Goal: Task Accomplishment & Management: Use online tool/utility

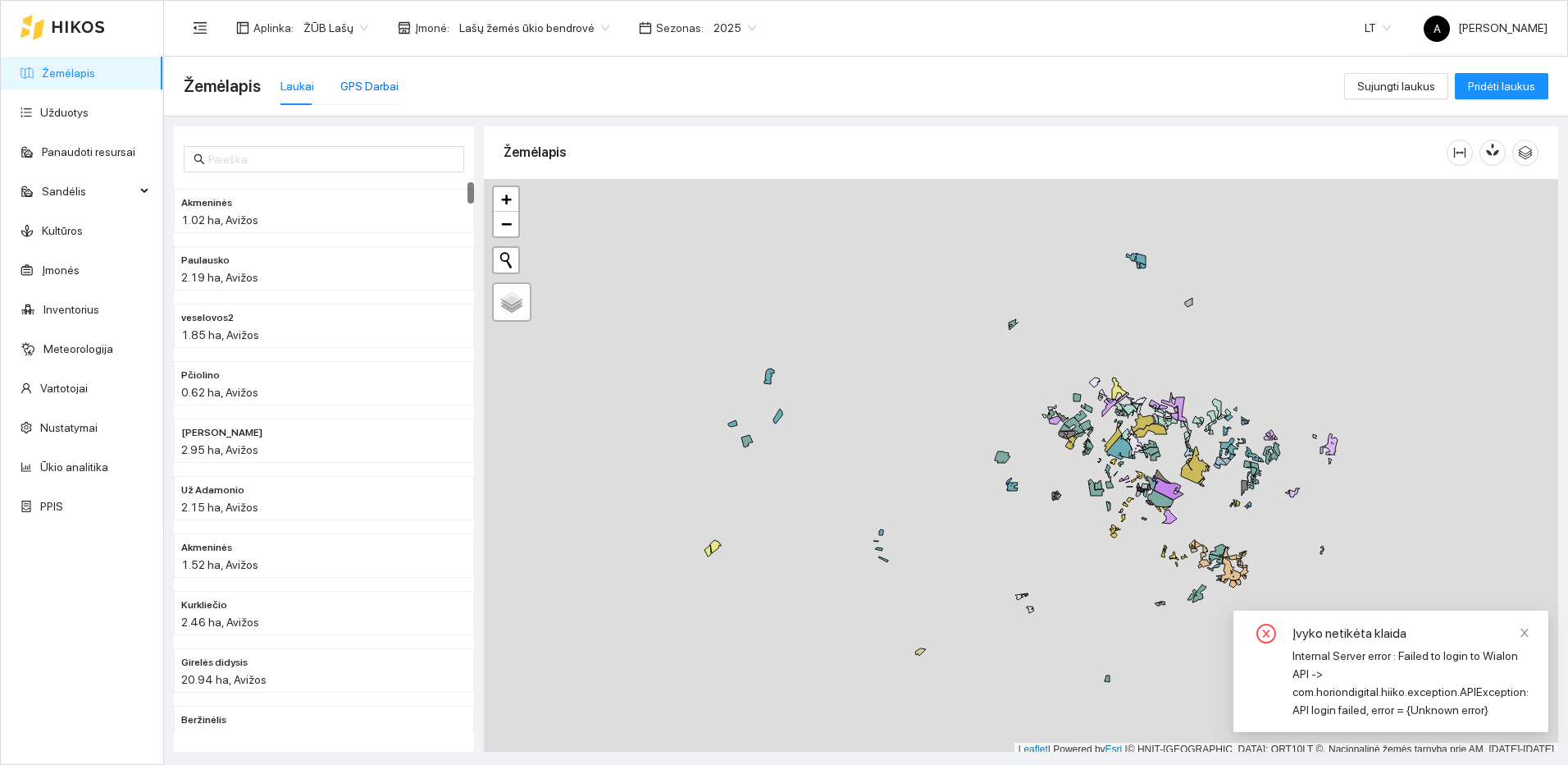
click at [365, 78] on div "GPS Darbai" at bounding box center [370, 86] width 59 height 18
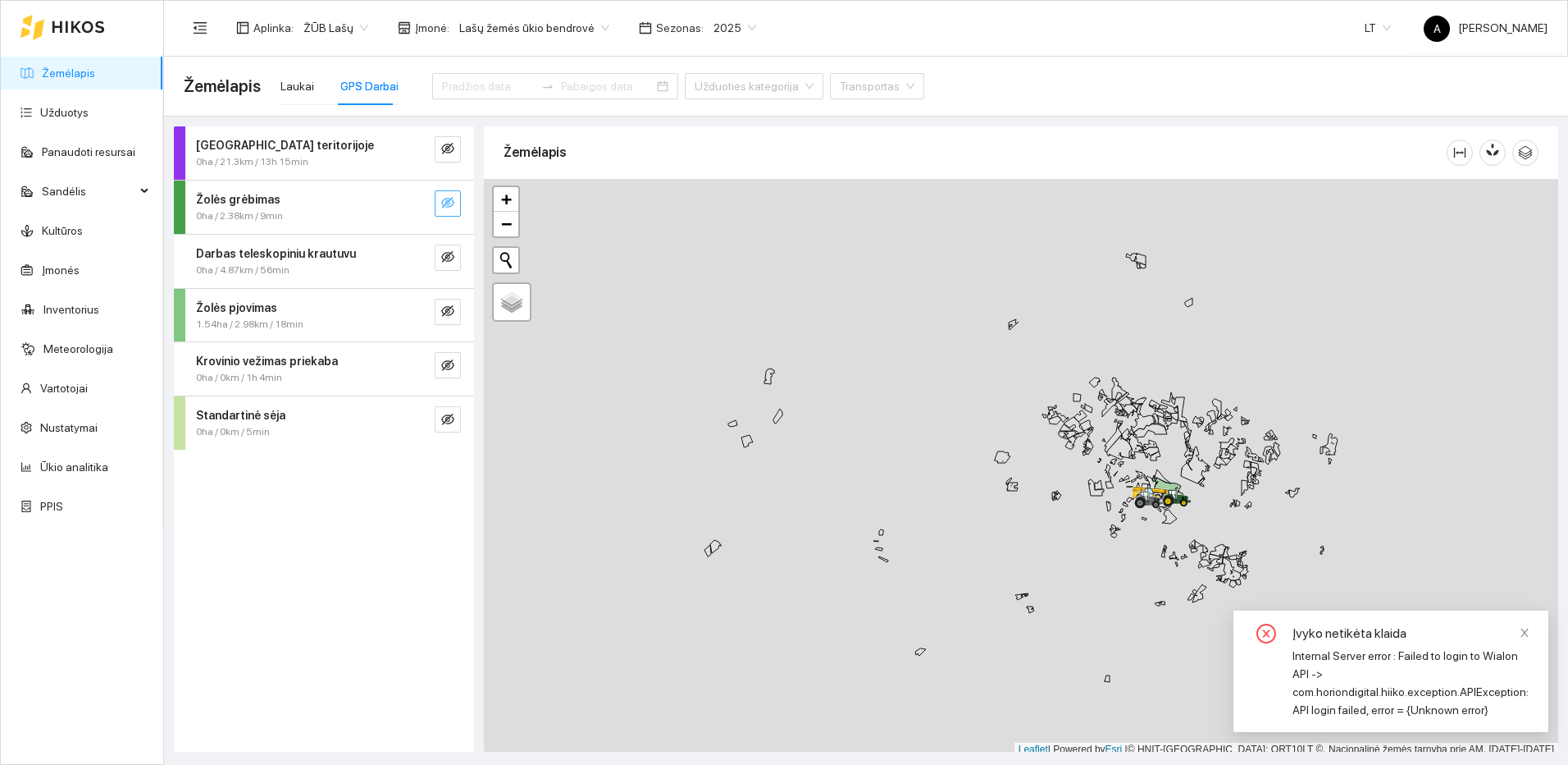
click at [452, 201] on icon "eye-invisible" at bounding box center [448, 203] width 13 height 13
click at [415, 205] on icon "search" at bounding box center [415, 203] width 12 height 12
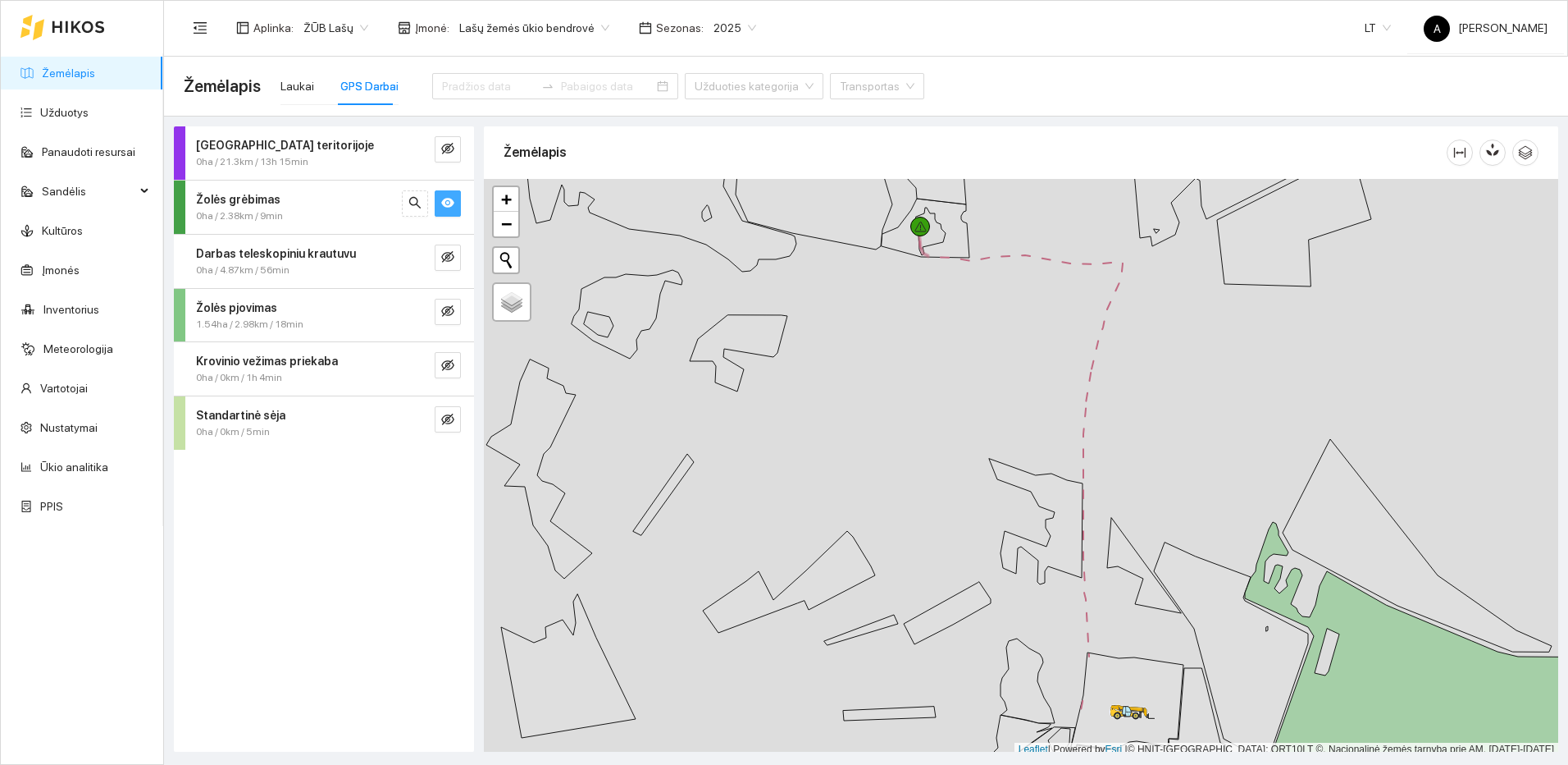
click at [446, 207] on icon "eye" at bounding box center [448, 203] width 13 height 10
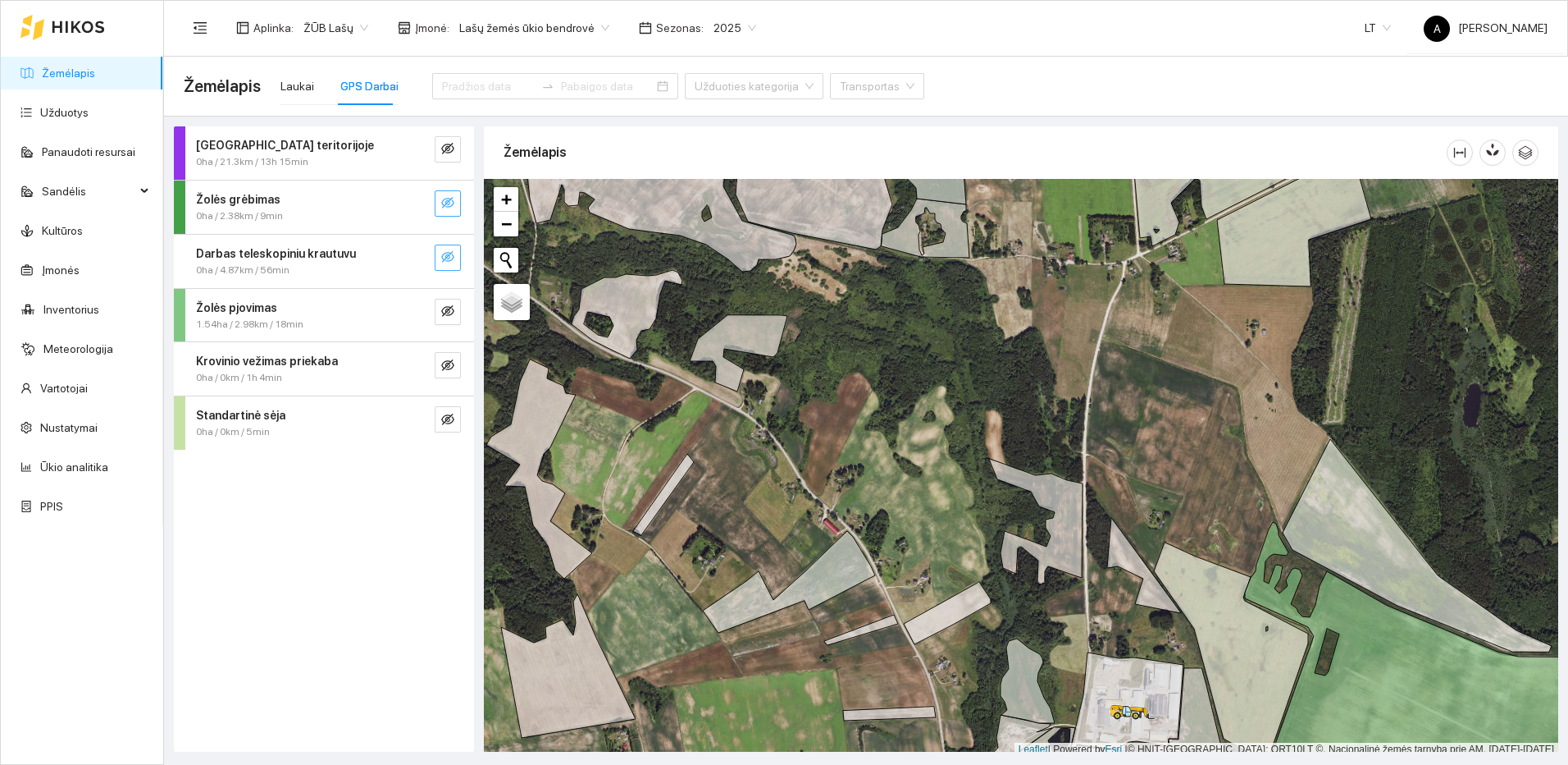
click at [445, 259] on icon "eye-invisible" at bounding box center [448, 257] width 13 height 12
click at [406, 261] on button "button" at bounding box center [415, 257] width 26 height 26
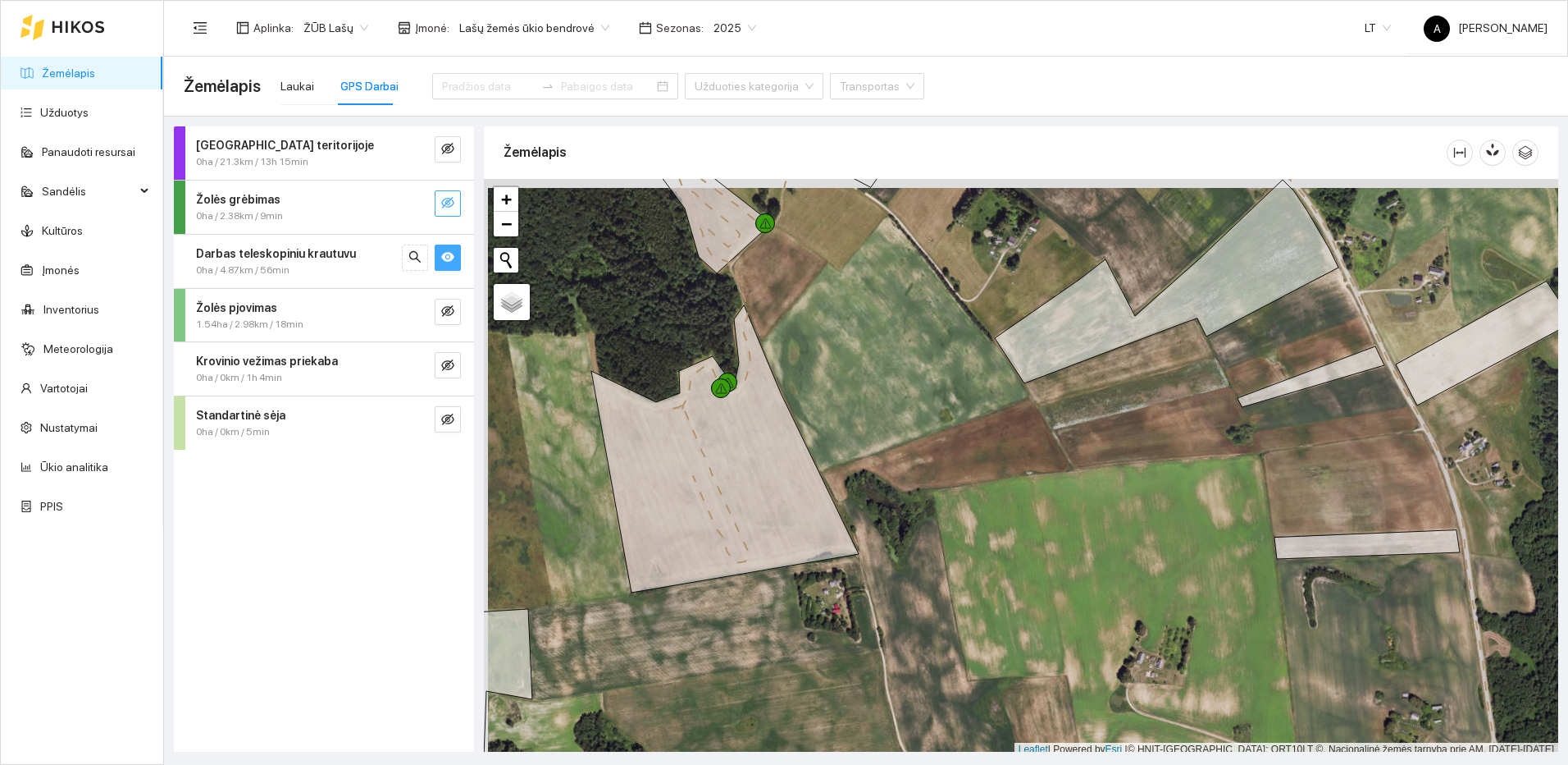
scroll to position [5, 0]
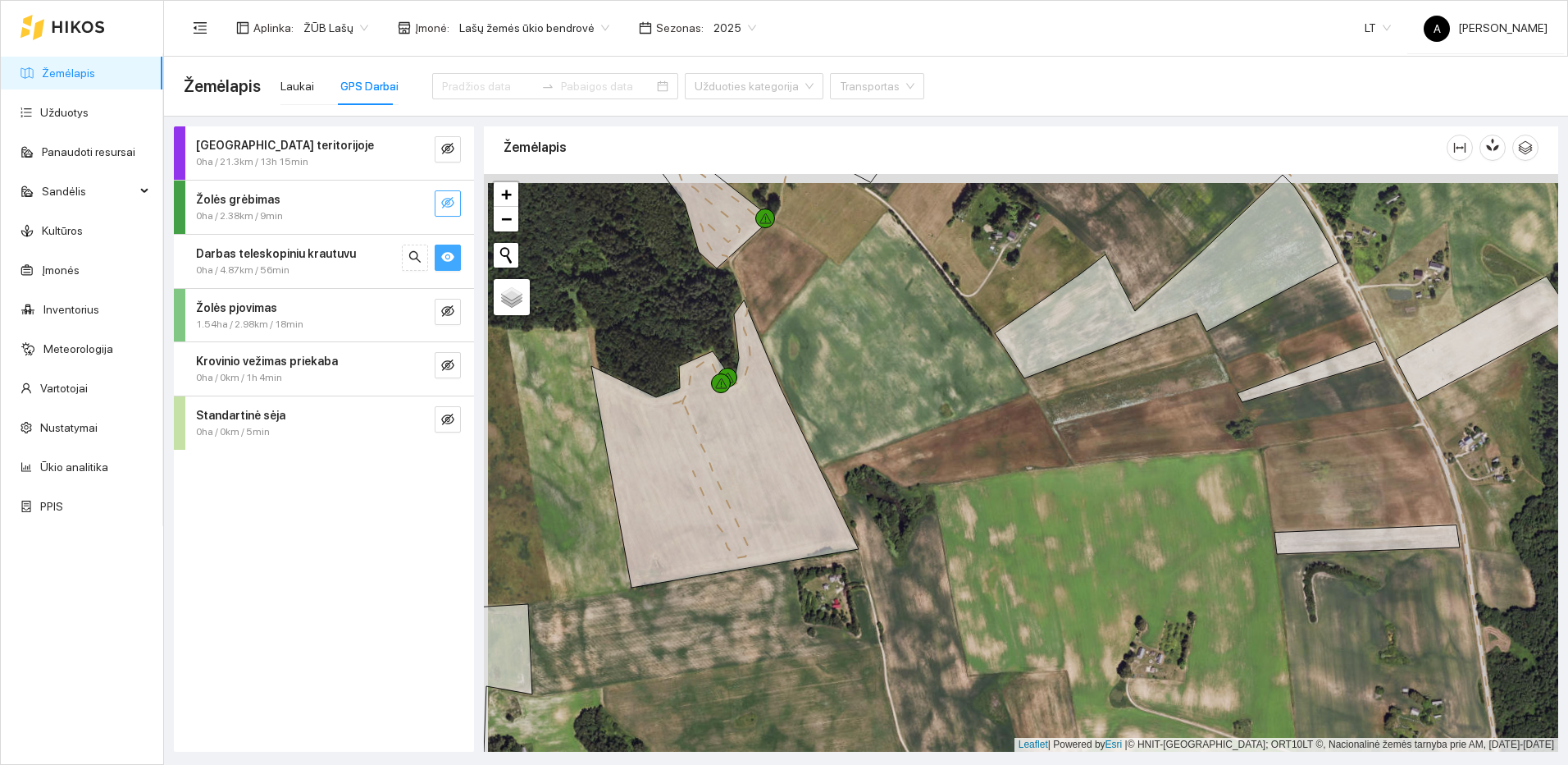
drag, startPoint x: 826, startPoint y: 352, endPoint x: 874, endPoint y: 561, distance: 214.4
click at [874, 561] on div at bounding box center [1021, 463] width 1075 height 578
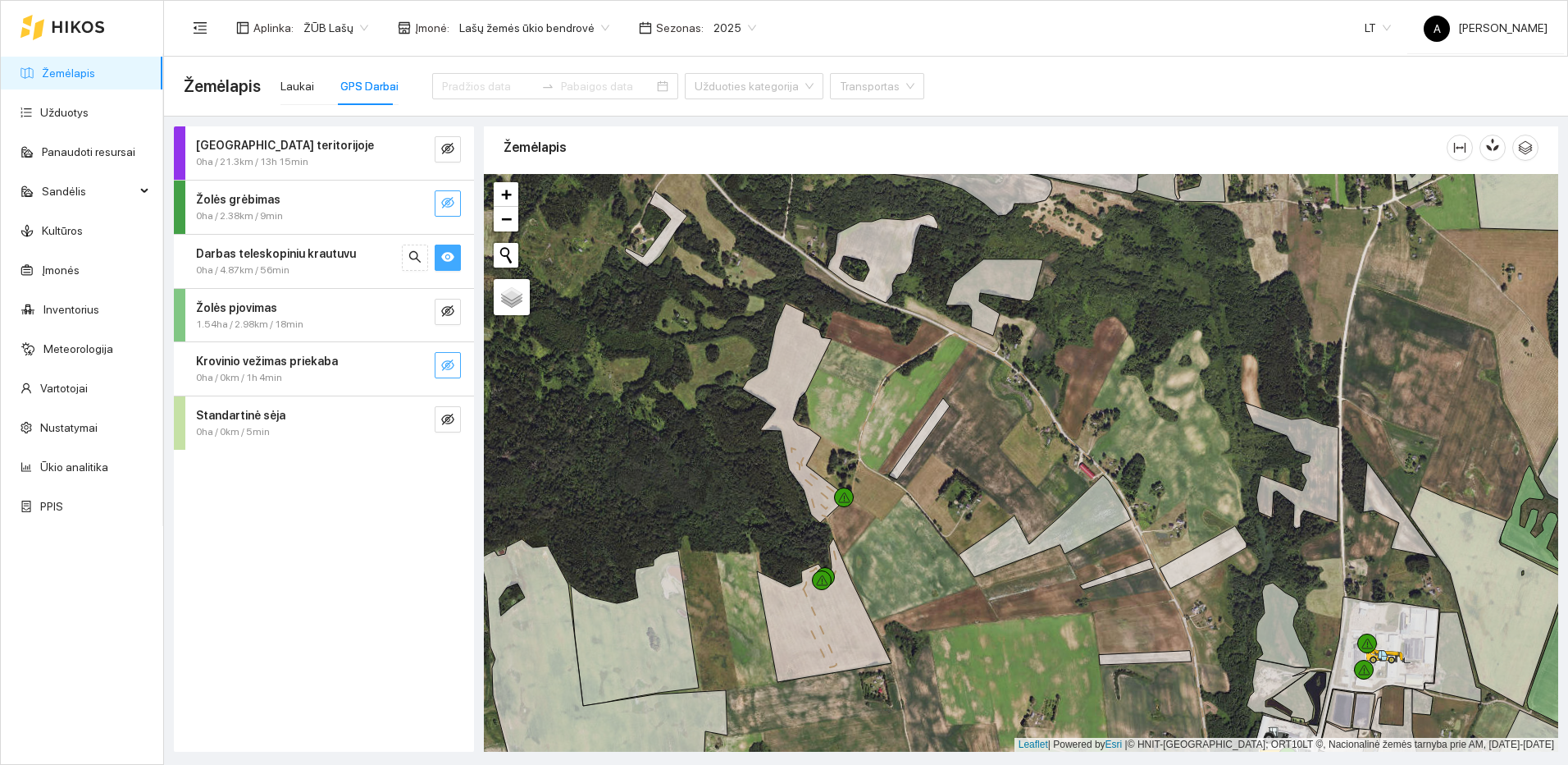
click at [454, 373] on button "button" at bounding box center [448, 366] width 26 height 26
click at [448, 317] on icon "eye-invisible" at bounding box center [448, 311] width 13 height 13
click at [417, 306] on icon "search" at bounding box center [415, 311] width 13 height 13
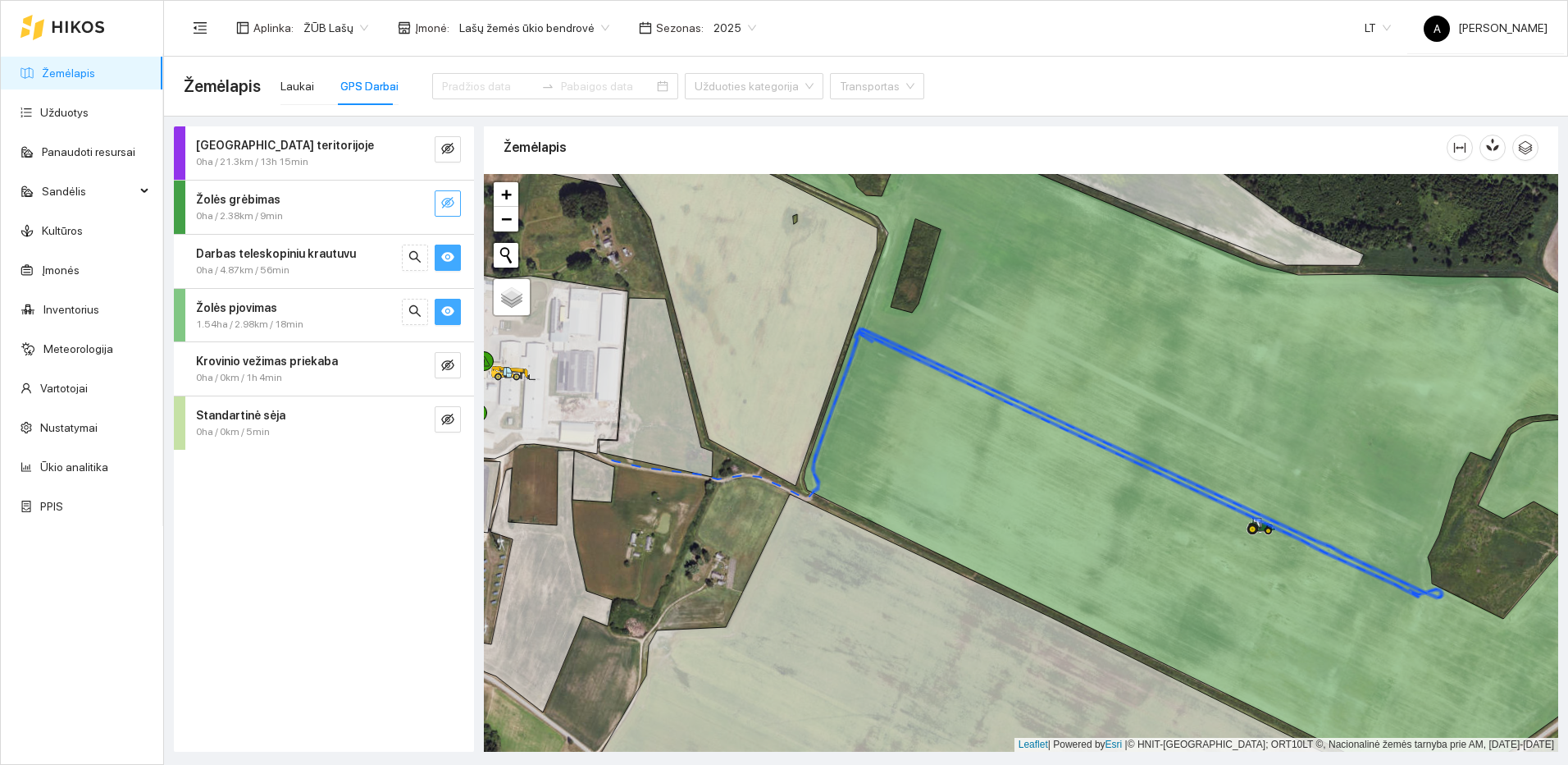
click at [445, 312] on icon "eye" at bounding box center [448, 311] width 13 height 10
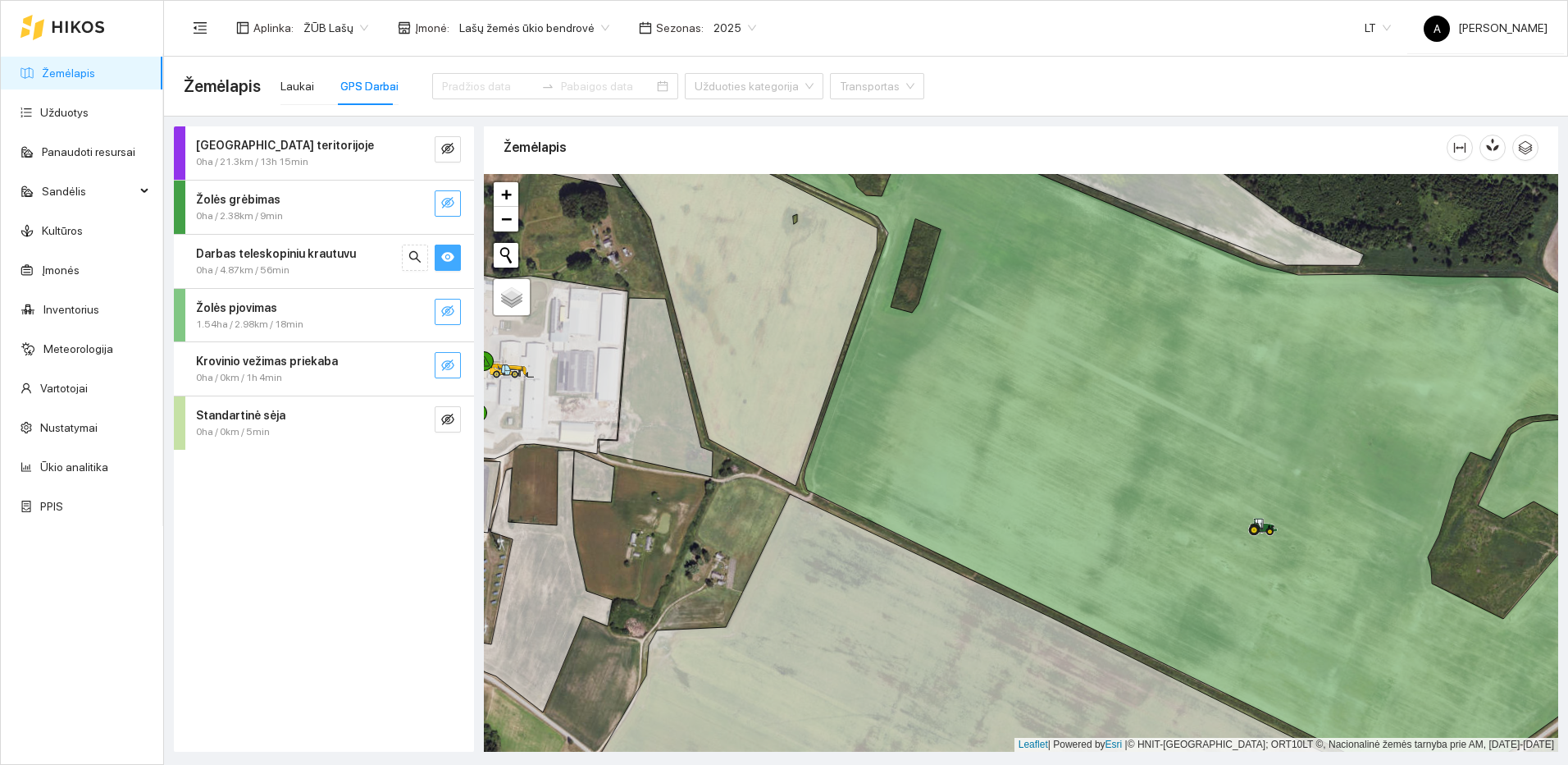
click at [458, 365] on button "button" at bounding box center [448, 366] width 26 height 26
click at [429, 367] on div at bounding box center [431, 366] width 59 height 26
click at [423, 367] on button "button" at bounding box center [415, 366] width 26 height 26
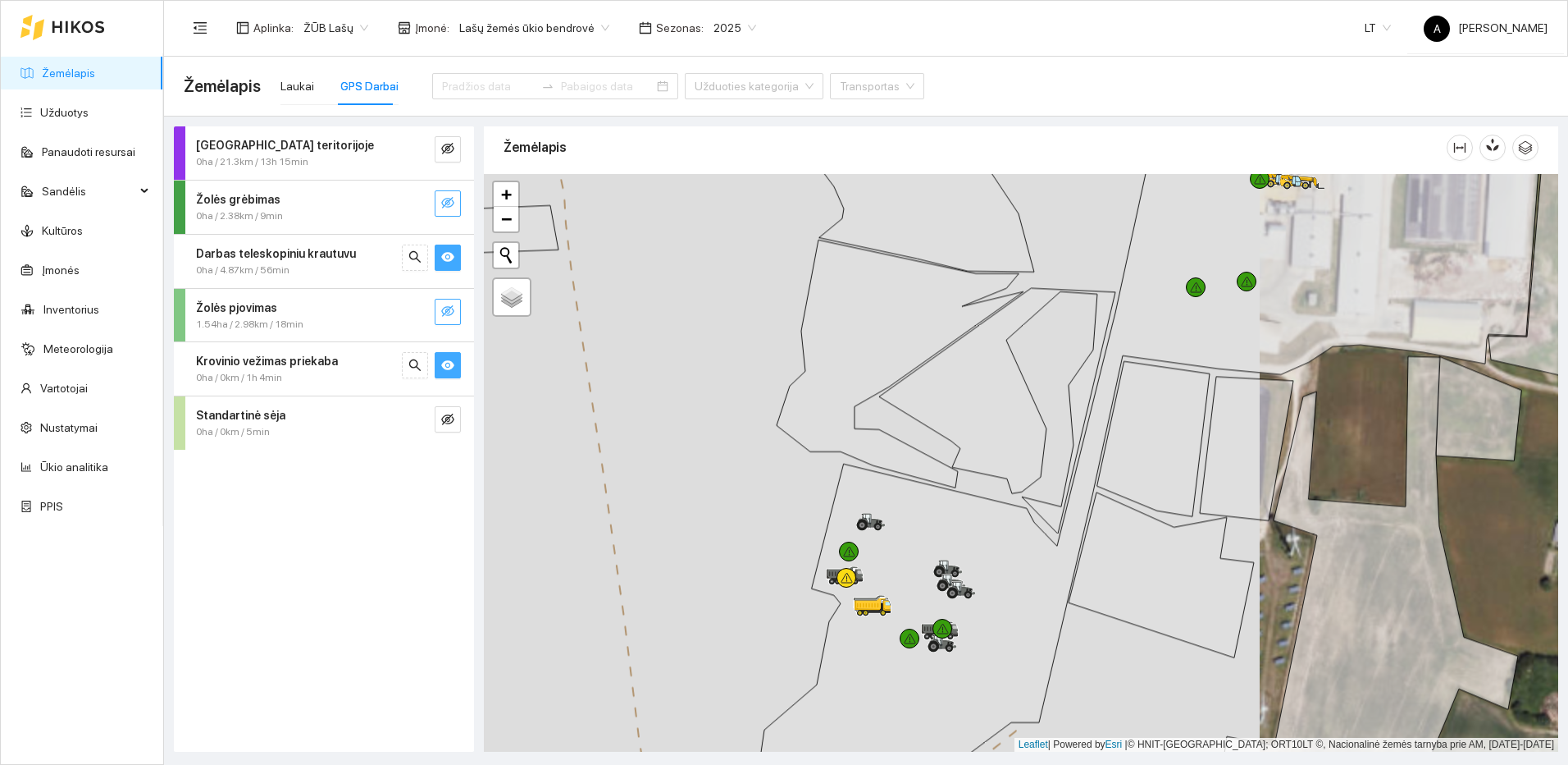
click at [453, 366] on icon "eye" at bounding box center [448, 365] width 13 height 10
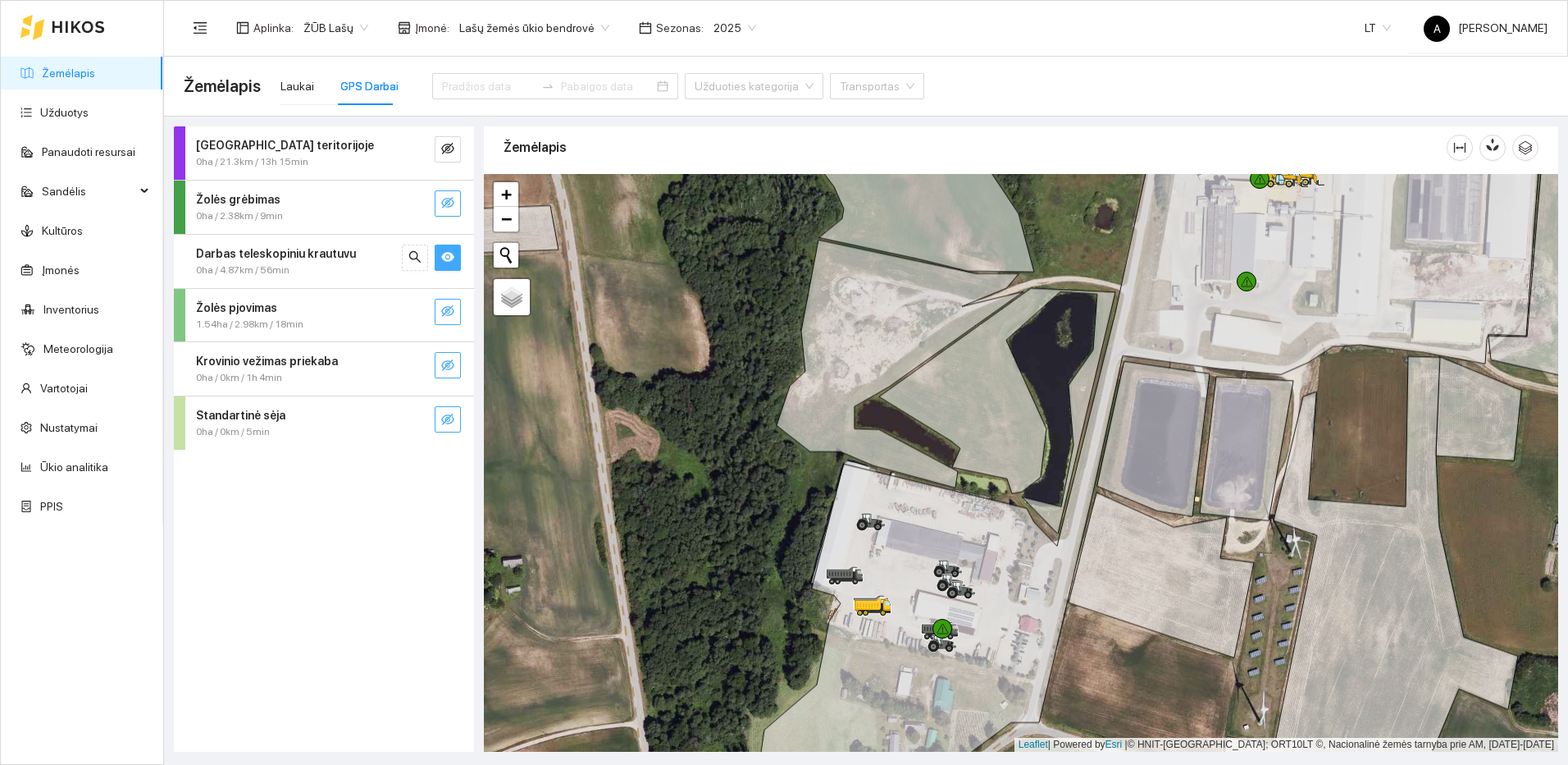
click at [447, 427] on span "eye-invisible" at bounding box center [448, 420] width 13 height 16
click at [425, 420] on button "button" at bounding box center [415, 419] width 26 height 26
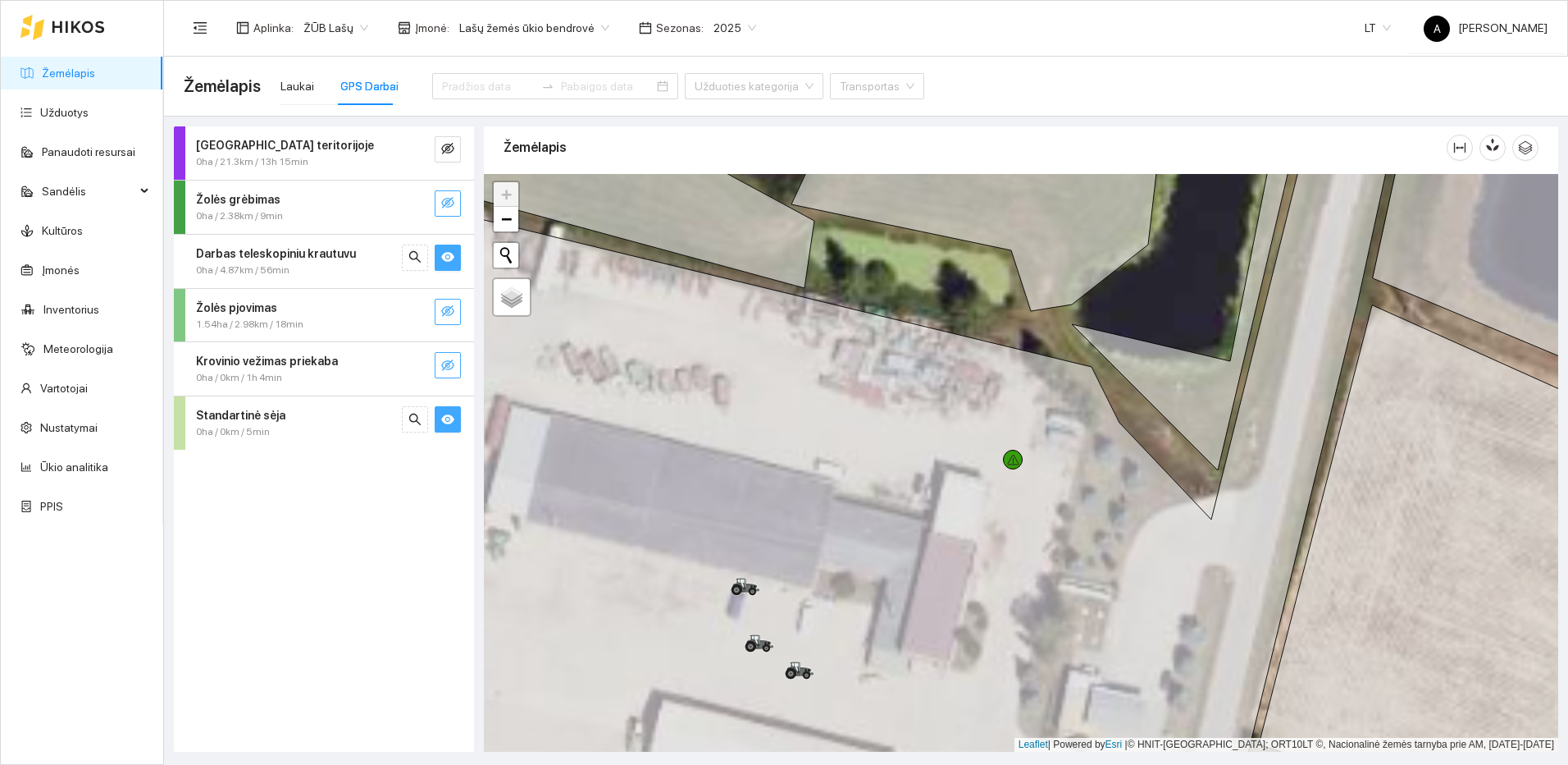
click at [448, 418] on icon "eye" at bounding box center [448, 419] width 13 height 10
click at [450, 258] on icon "eye" at bounding box center [448, 257] width 13 height 10
click at [445, 219] on div "Žolės grėbimas 0ha / 2.38km / 9min" at bounding box center [324, 207] width 300 height 54
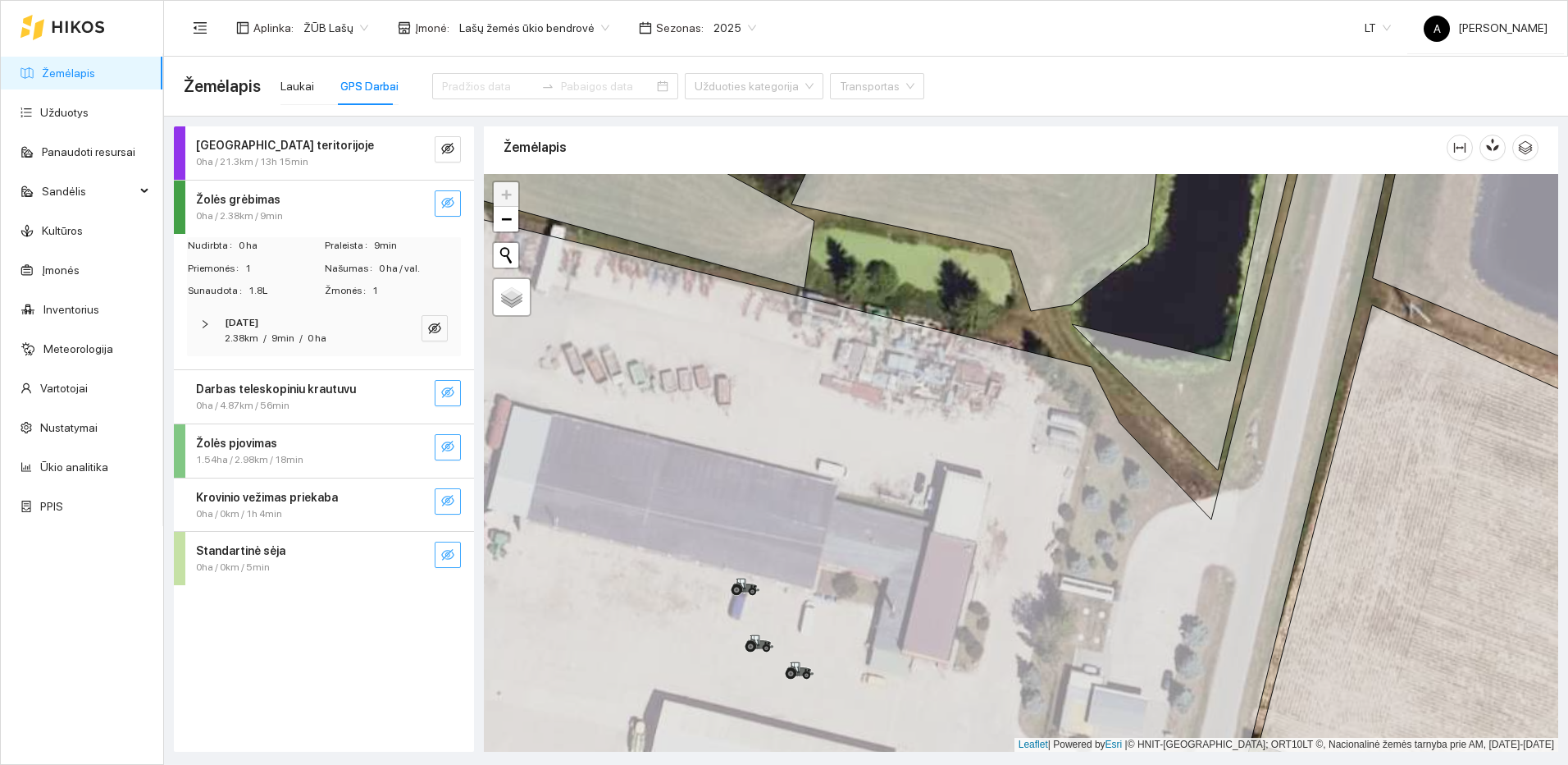
click at [450, 188] on div "Žolės grėbimas 0ha / 2.38km / 9min" at bounding box center [324, 207] width 300 height 54
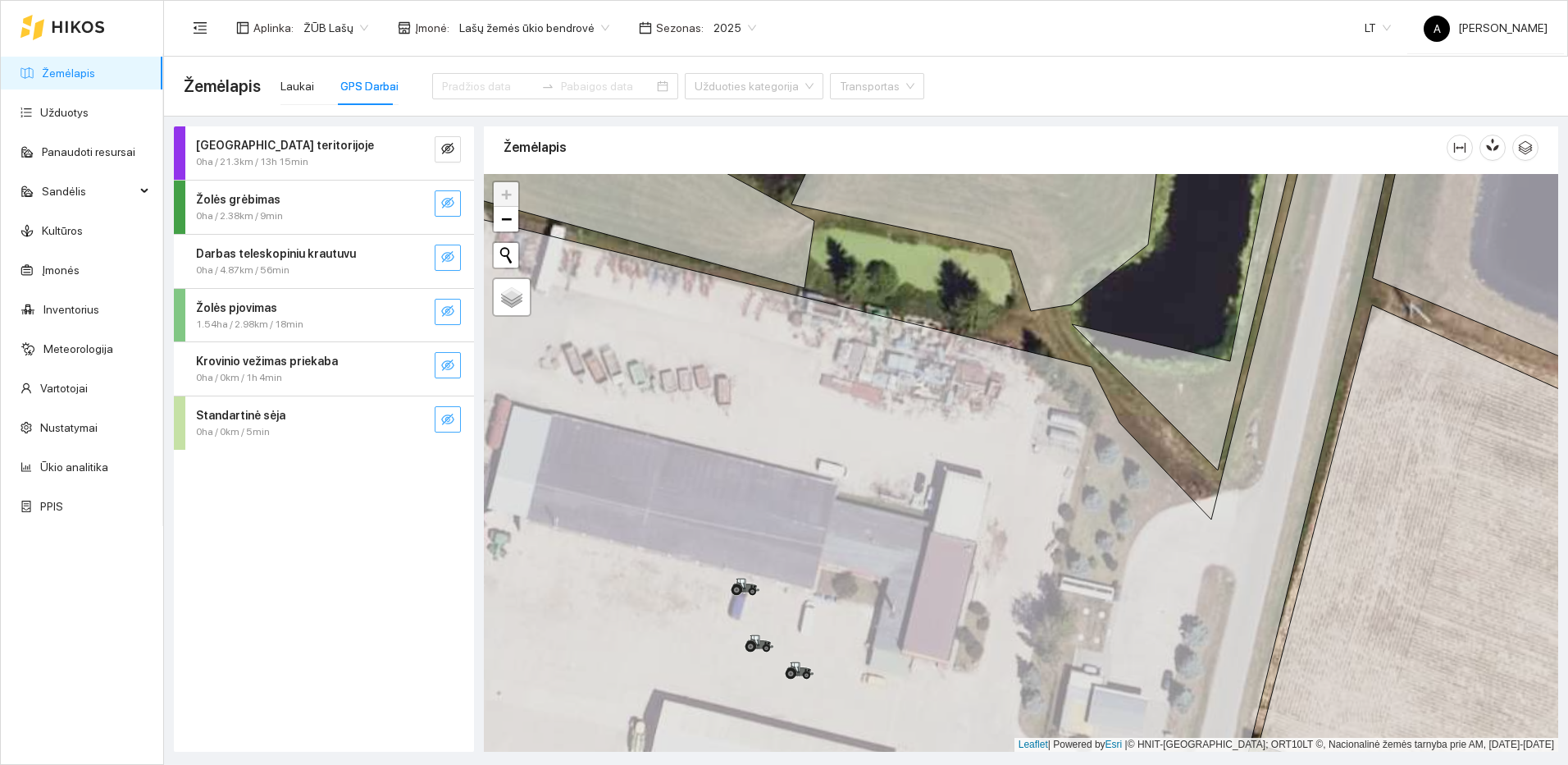
click at [451, 187] on div "Žolės grėbimas 0ha / 2.38km / 9min" at bounding box center [324, 207] width 300 height 54
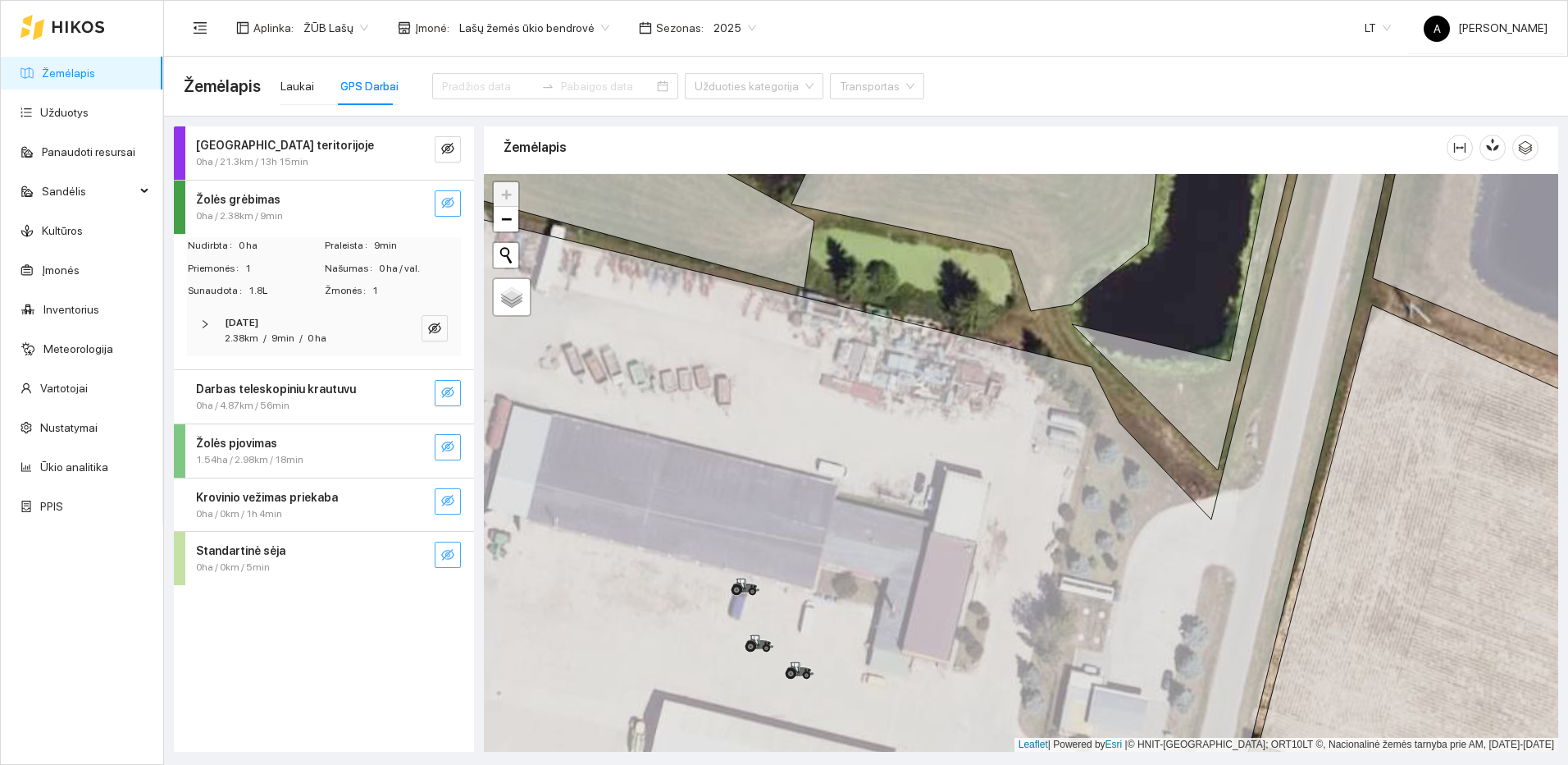
click at [452, 196] on button "button" at bounding box center [448, 204] width 26 height 26
click at [446, 205] on icon "eye" at bounding box center [448, 203] width 13 height 13
click at [445, 396] on icon "eye-invisible" at bounding box center [448, 392] width 13 height 13
click at [421, 399] on button "button" at bounding box center [415, 393] width 26 height 26
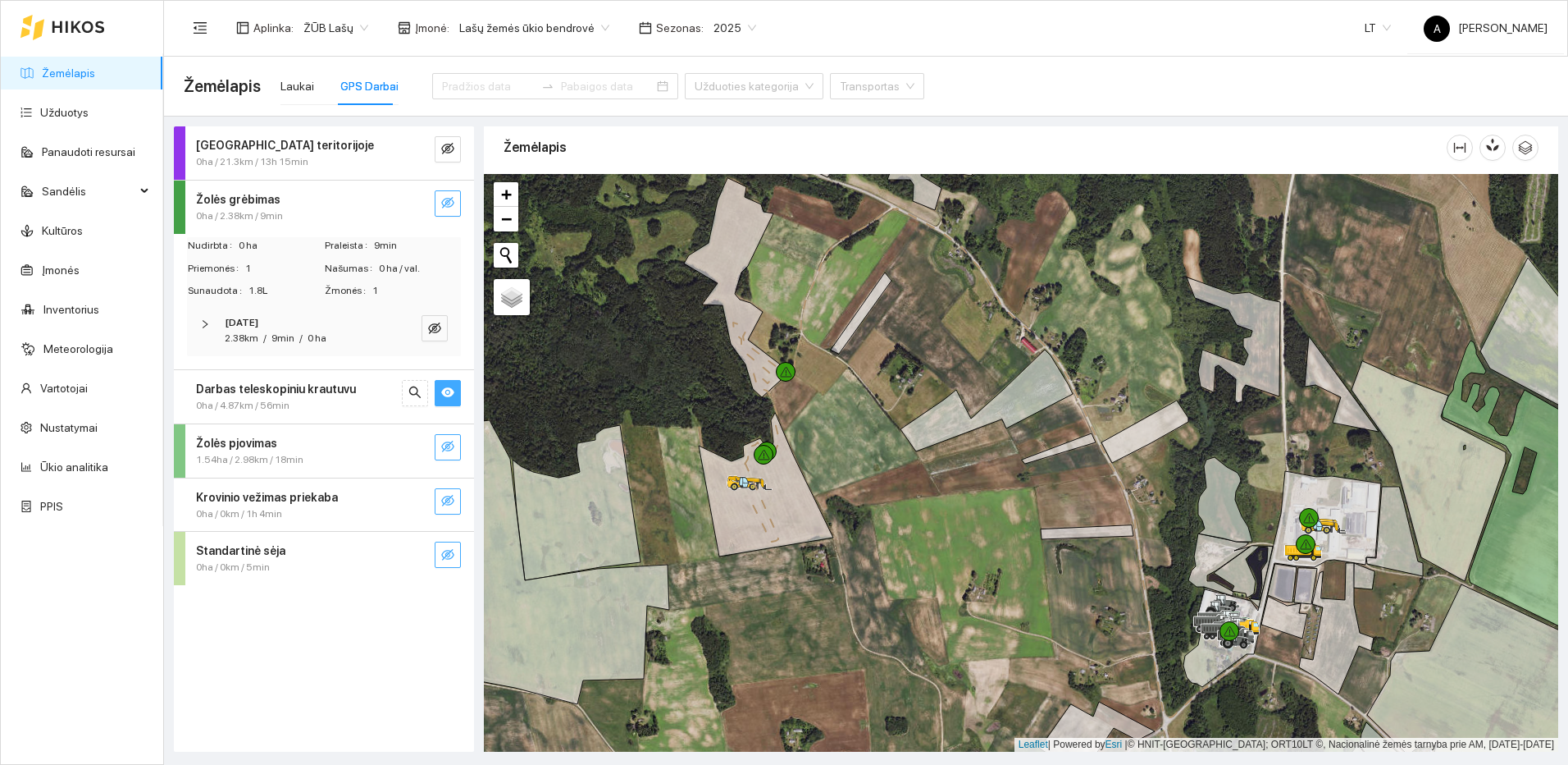
click at [450, 397] on icon "eye" at bounding box center [448, 392] width 13 height 13
click at [450, 397] on icon "eye-invisible" at bounding box center [448, 392] width 13 height 13
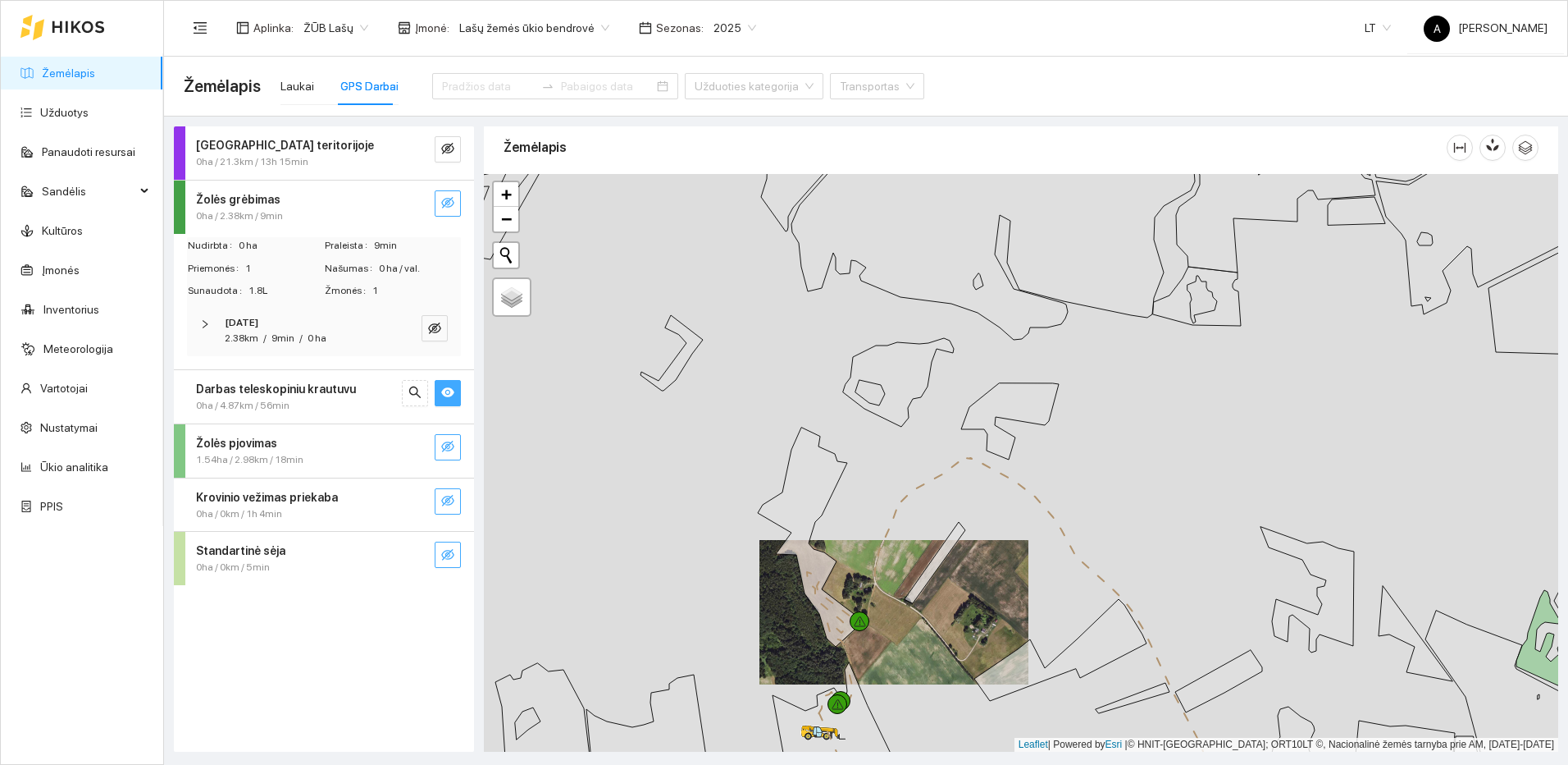
drag, startPoint x: 851, startPoint y: 510, endPoint x: 845, endPoint y: 484, distance: 26.7
click at [847, 491] on div at bounding box center [1021, 463] width 1075 height 578
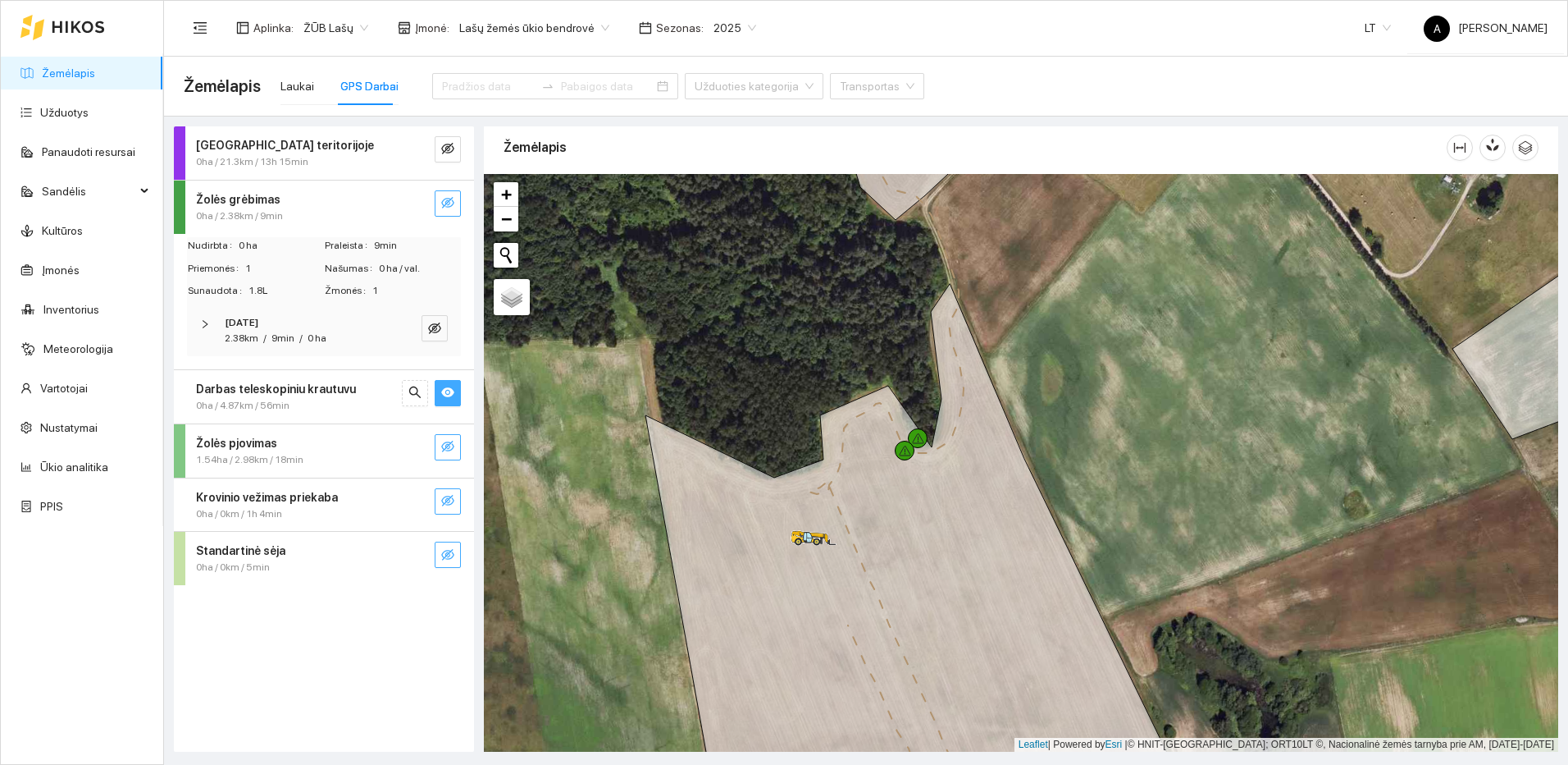
click at [458, 394] on button "button" at bounding box center [448, 393] width 26 height 26
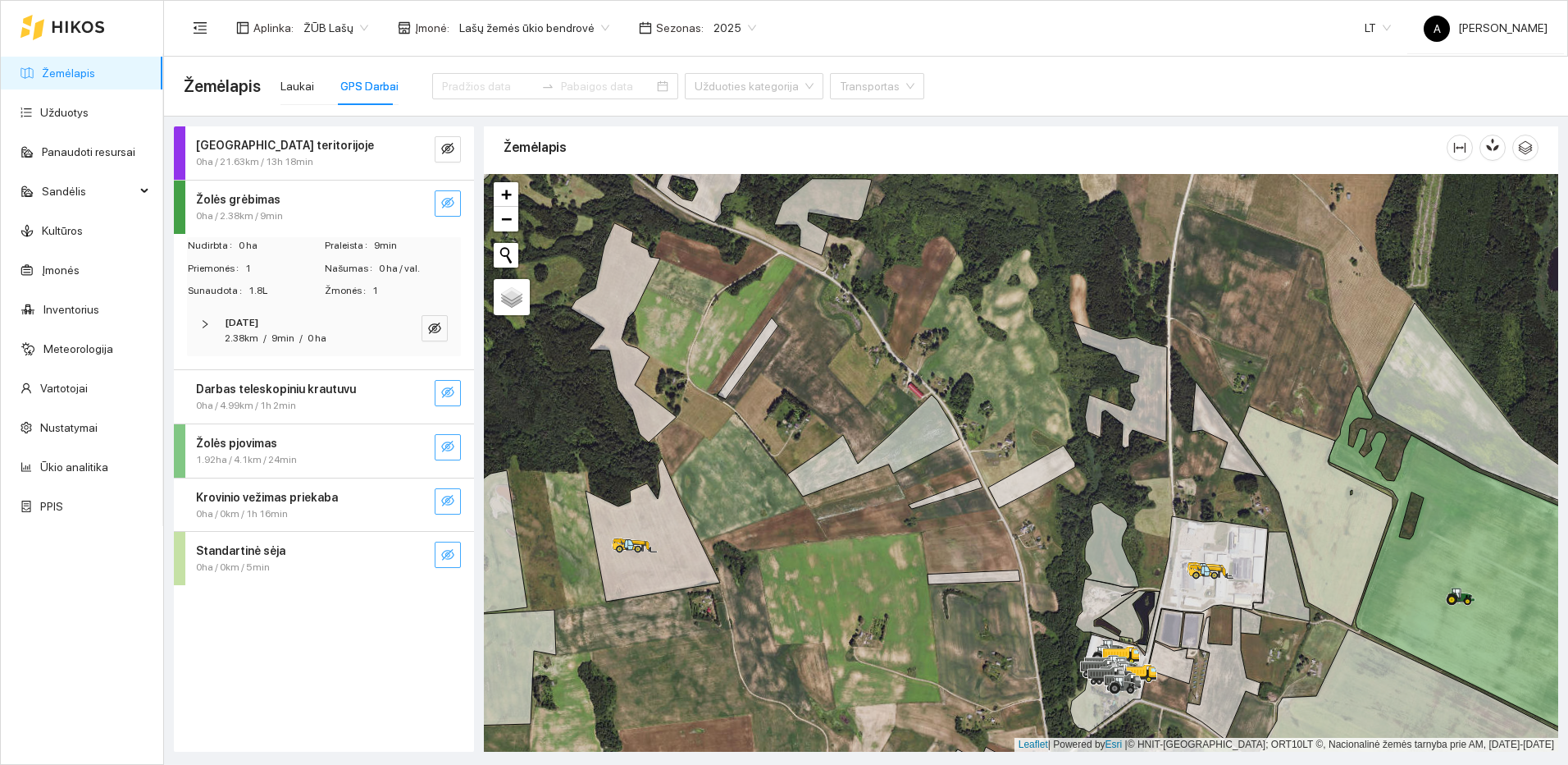
click at [455, 390] on button "button" at bounding box center [448, 393] width 26 height 26
click at [419, 390] on icon "search" at bounding box center [415, 392] width 13 height 13
